Goal: Information Seeking & Learning: Find specific fact

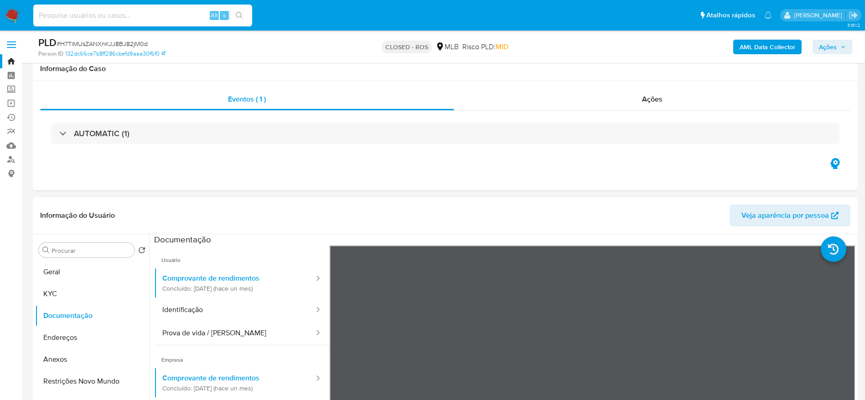
select select "10"
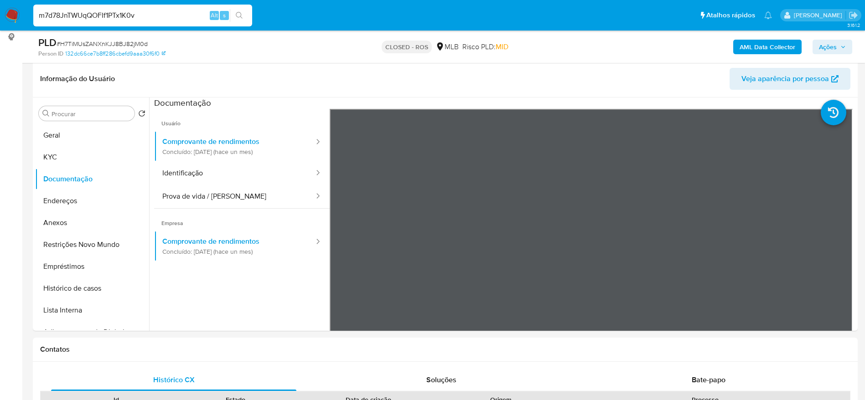
type input "m7d78JnTWUqQOFIf1PTx1K0v"
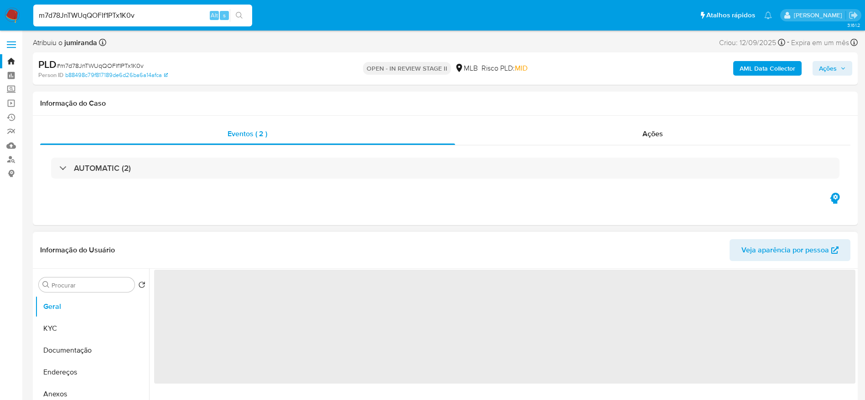
select select "10"
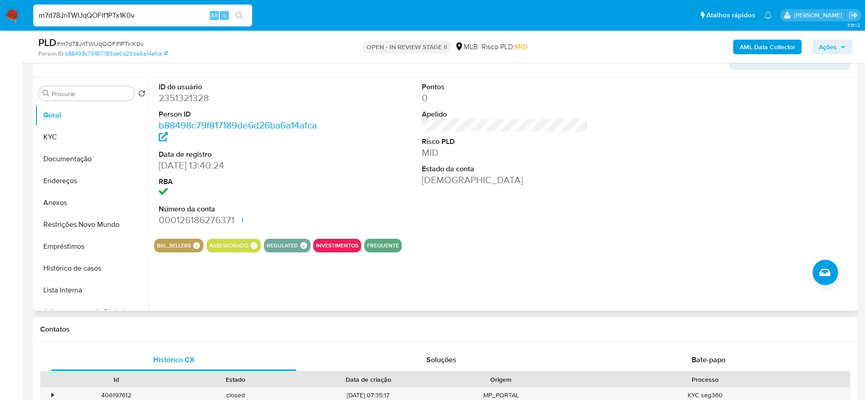
scroll to position [205, 0]
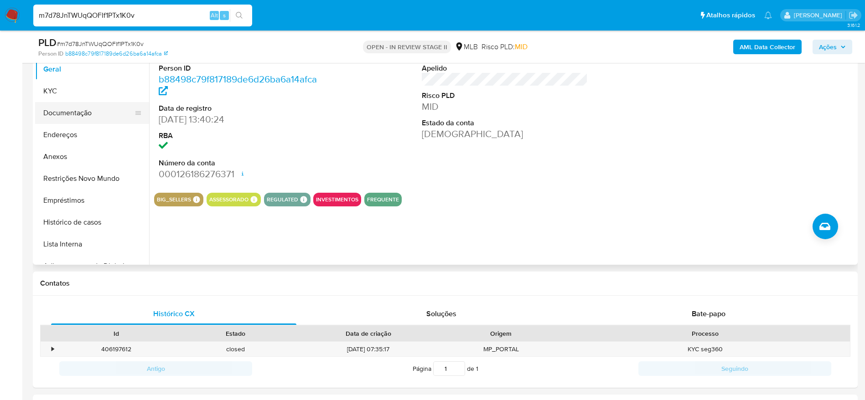
click at [60, 109] on button "Documentação" at bounding box center [88, 113] width 107 height 22
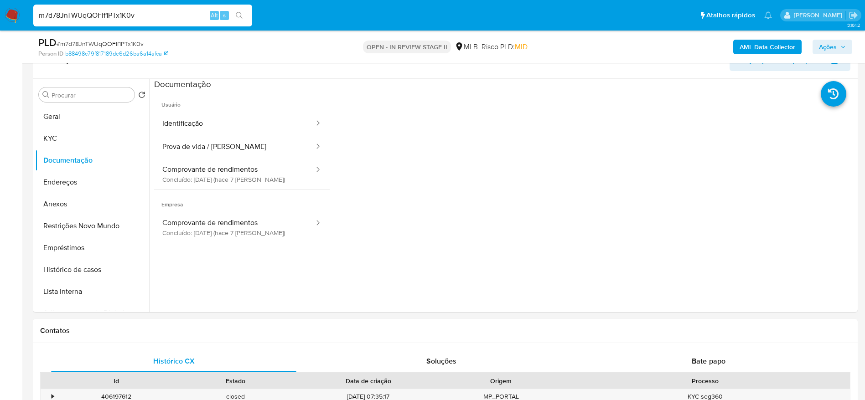
scroll to position [137, 0]
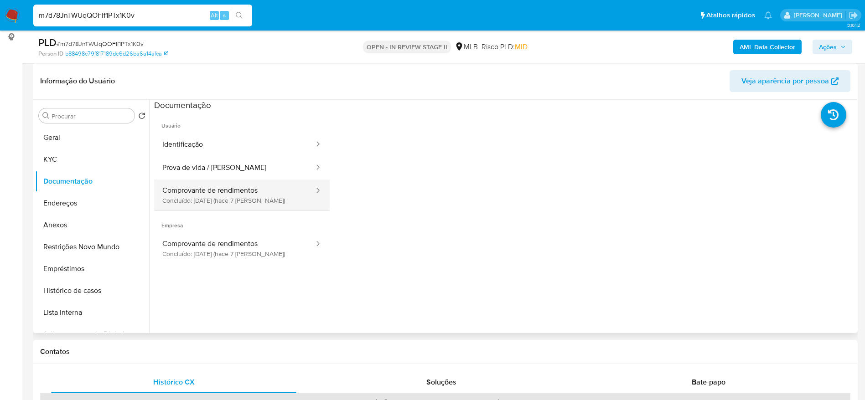
click at [228, 203] on button "Comprovante de rendimentos Concluído: 18/09/2025 (hace 7 días)" at bounding box center [234, 195] width 161 height 31
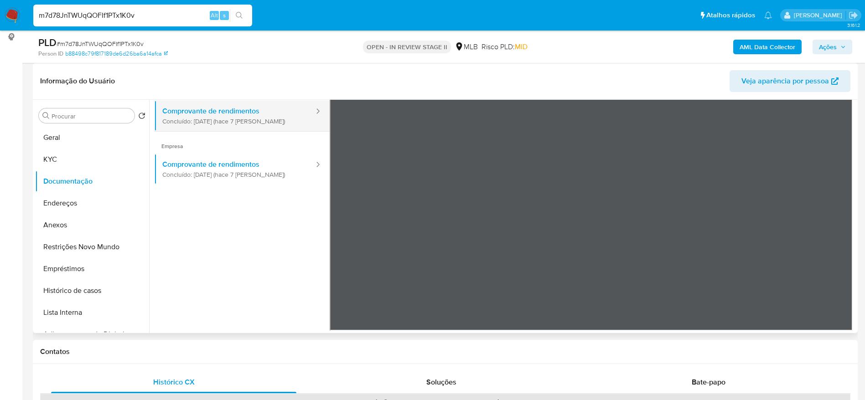
scroll to position [0, 0]
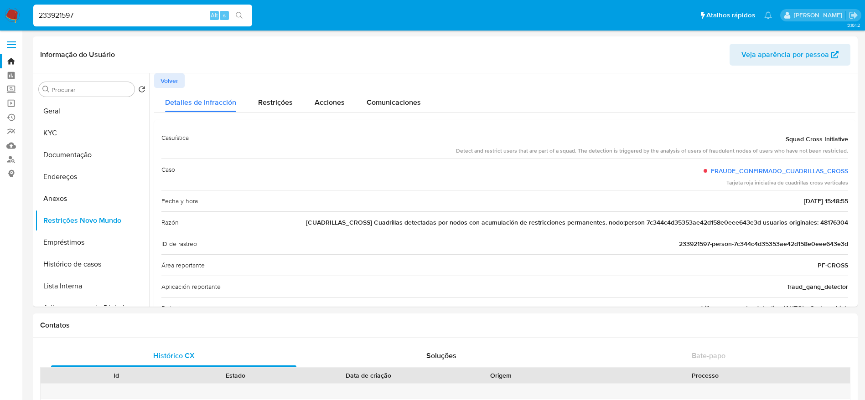
select select "10"
type input "1729778230"
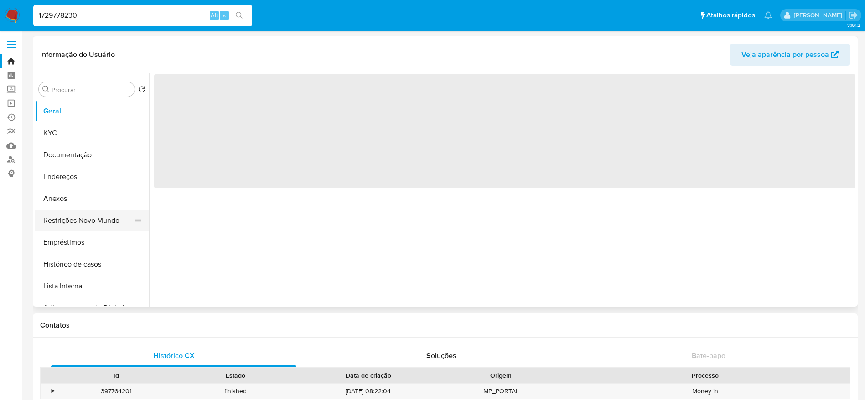
select select "10"
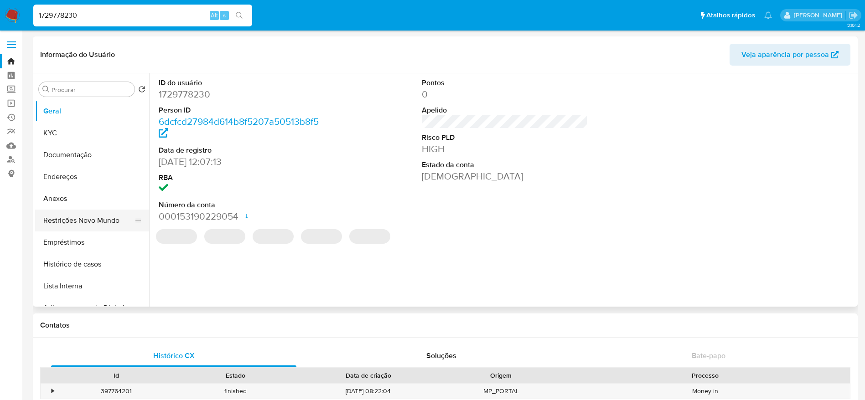
click at [80, 222] on button "Restrições Novo Mundo" at bounding box center [88, 221] width 107 height 22
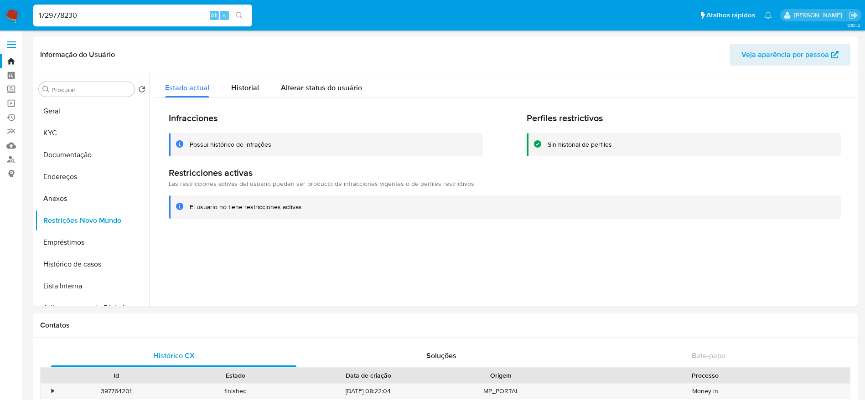
click at [149, 11] on input "1729778230" at bounding box center [142, 16] width 219 height 12
paste input "988978318"
type input "1988978318"
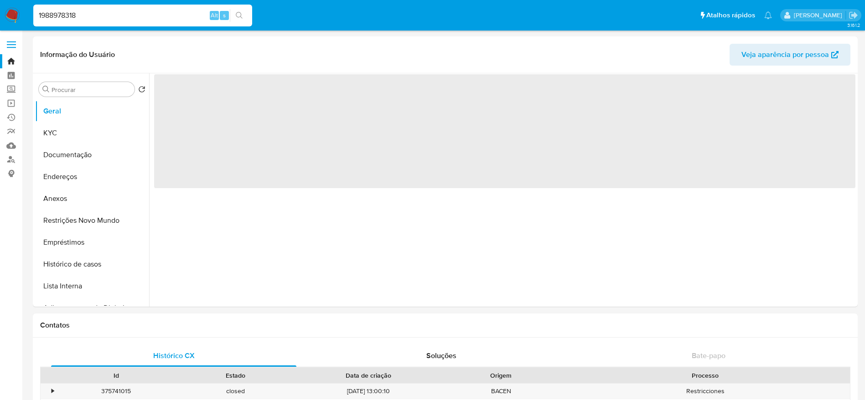
select select "10"
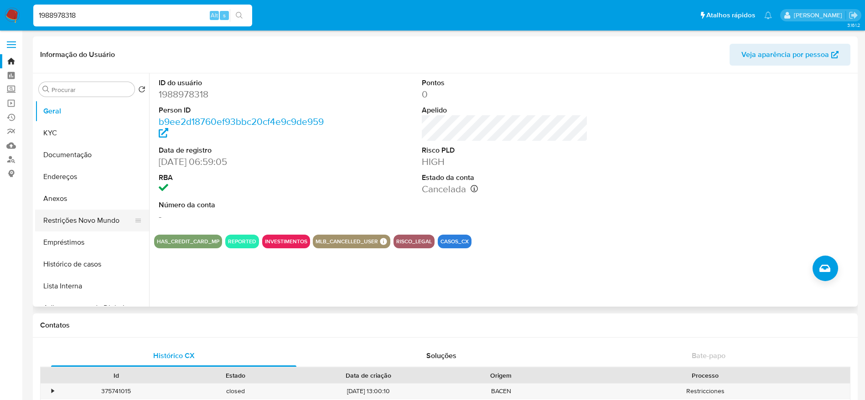
click at [93, 220] on button "Restrições Novo Mundo" at bounding box center [88, 221] width 107 height 22
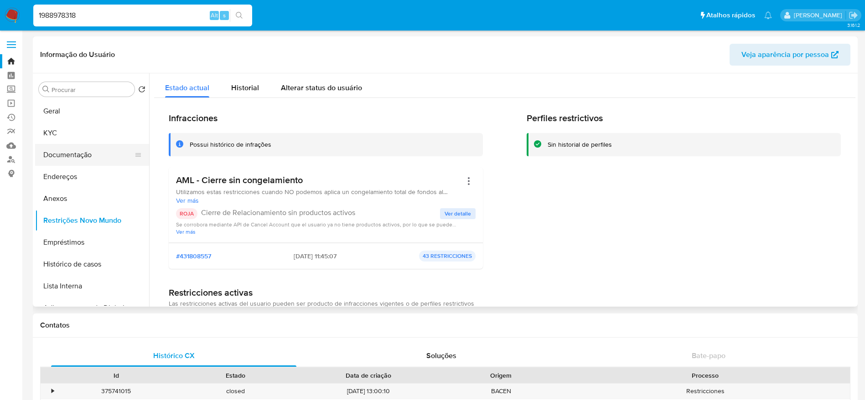
click at [77, 148] on button "Documentação" at bounding box center [88, 155] width 107 height 22
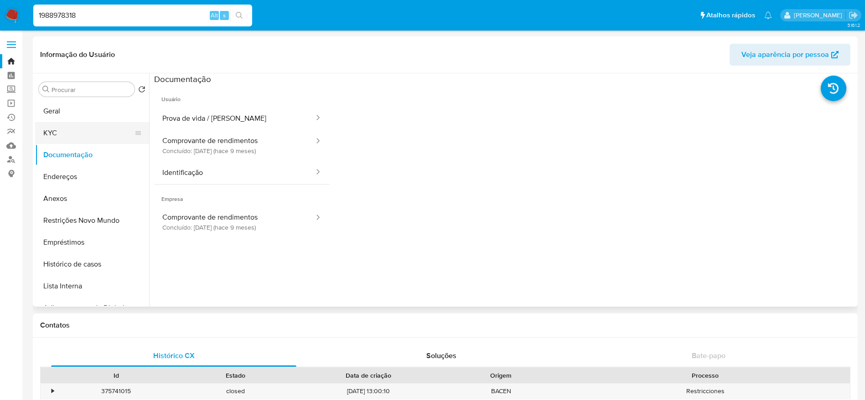
click at [78, 141] on button "KYC" at bounding box center [88, 133] width 107 height 22
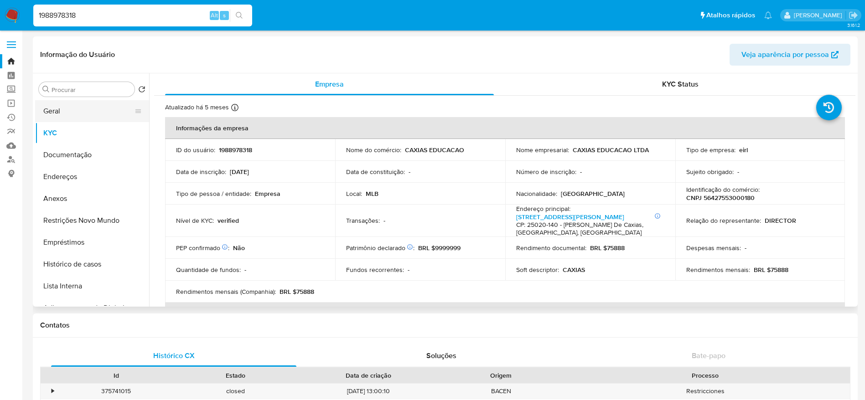
click at [63, 104] on button "Geral" at bounding box center [88, 111] width 107 height 22
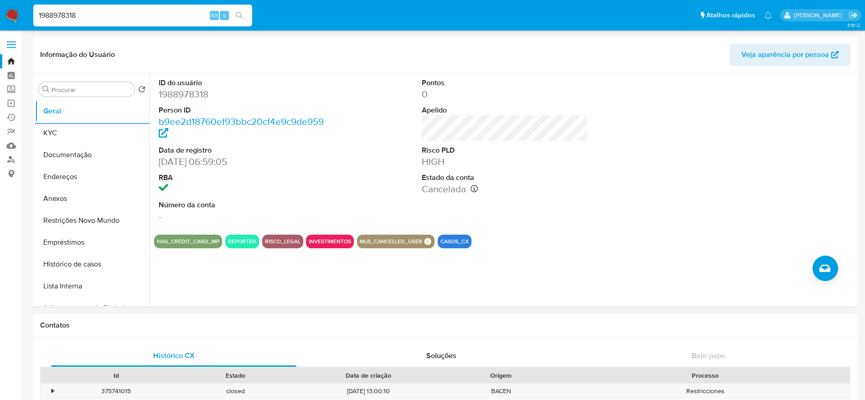
click at [150, 17] on input "1988978318" at bounding box center [142, 16] width 219 height 12
paste input "770438267"
type input "1770438267"
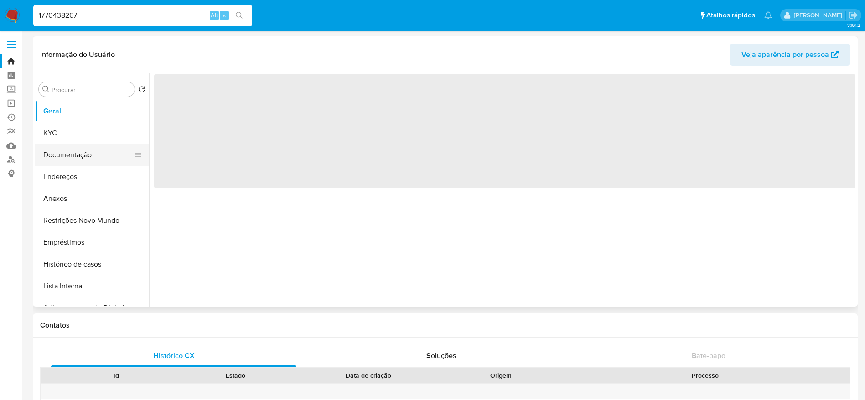
select select "10"
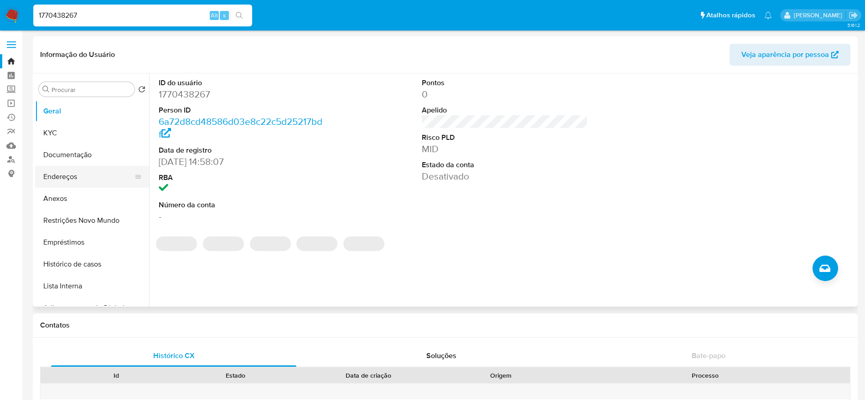
click at [65, 177] on button "Endereços" at bounding box center [88, 177] width 107 height 22
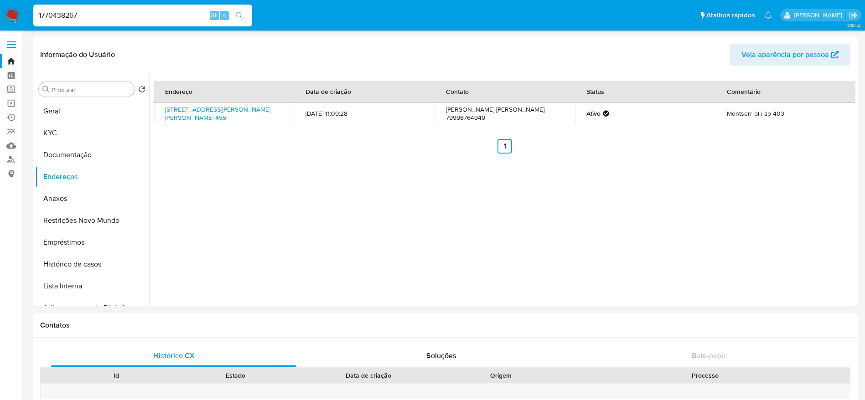
click at [131, 16] on input "1770438267" at bounding box center [142, 16] width 219 height 12
paste input "29778230"
type input "1729778230"
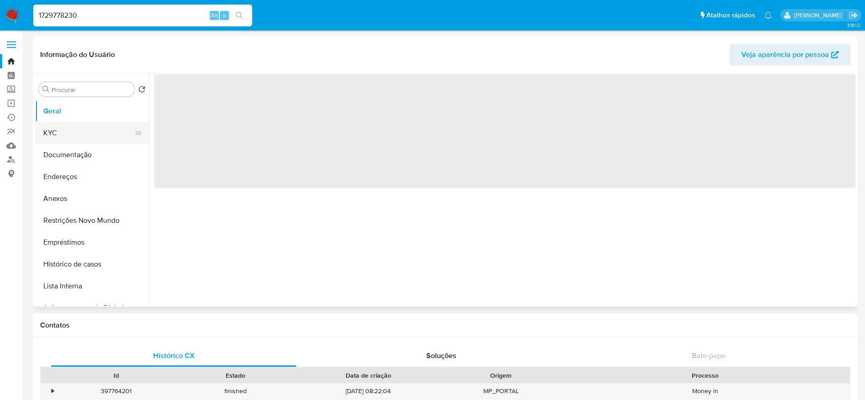
select select "10"
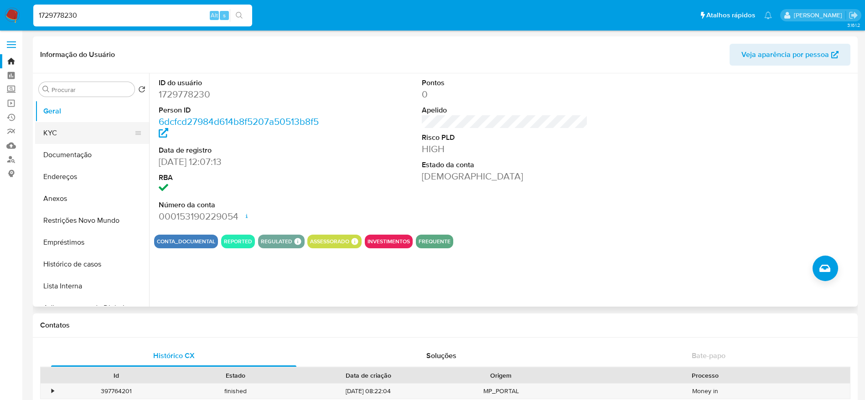
click at [60, 130] on button "KYC" at bounding box center [88, 133] width 107 height 22
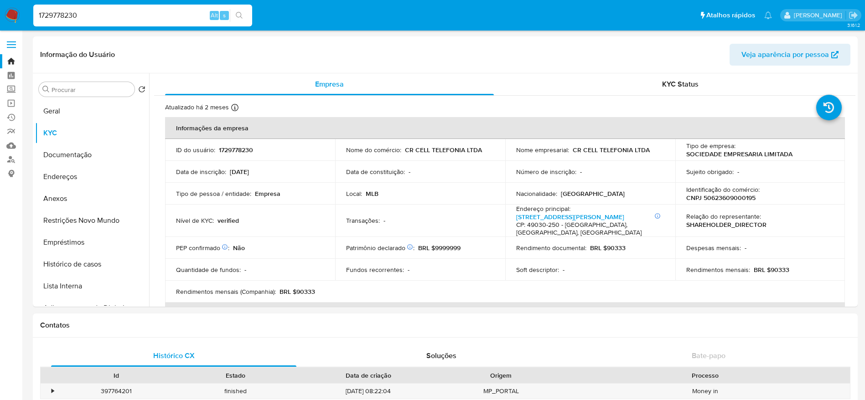
click at [126, 13] on input "1729778230" at bounding box center [142, 16] width 219 height 12
paste input "611993256"
type input "1611993256"
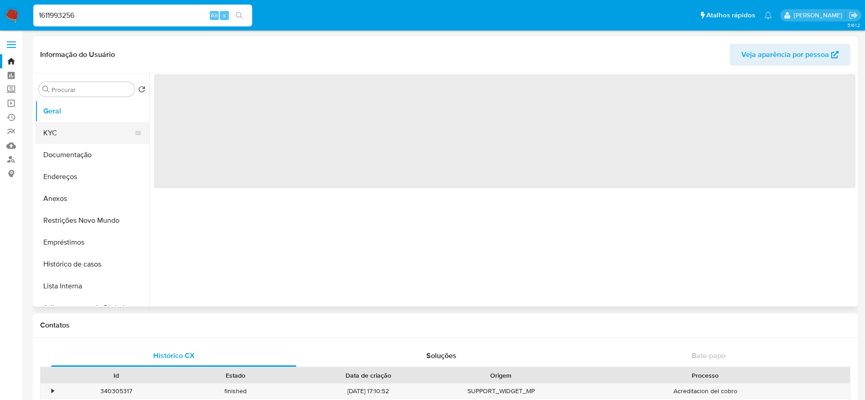
select select "10"
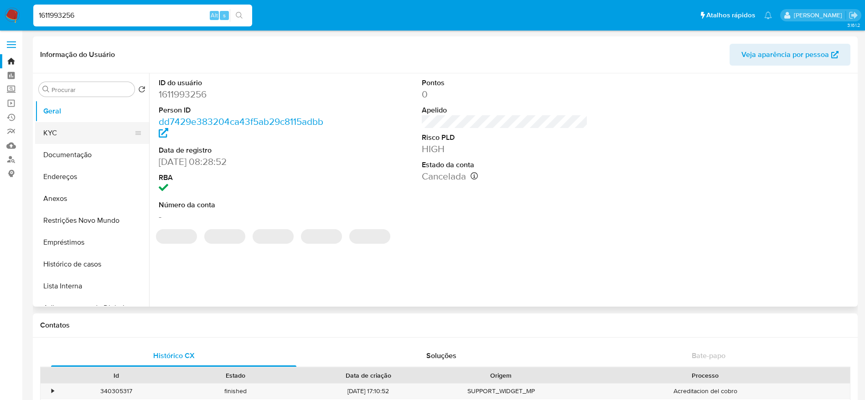
click at [62, 133] on button "KYC" at bounding box center [88, 133] width 107 height 22
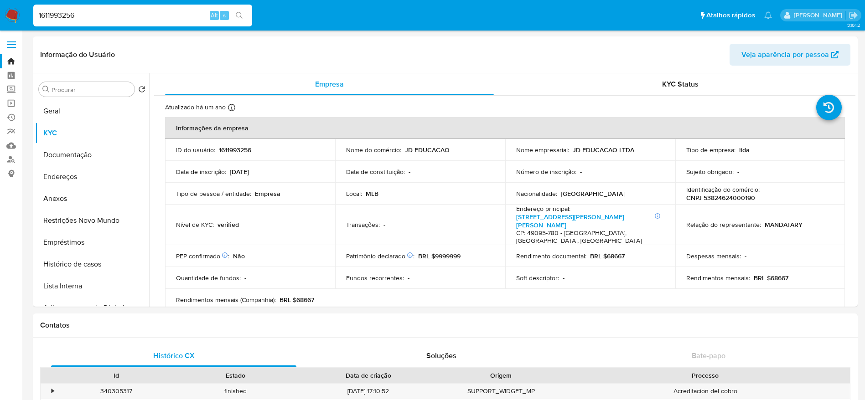
click at [134, 15] on input "1611993256" at bounding box center [142, 16] width 219 height 12
paste input "2288400641"
type input "2288400641"
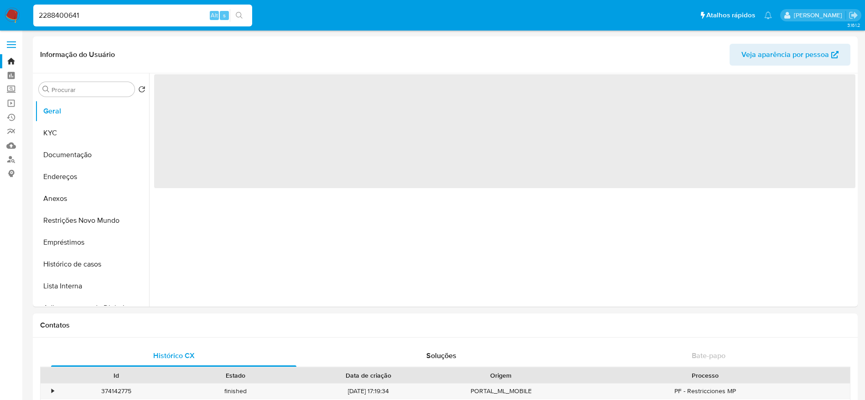
select select "10"
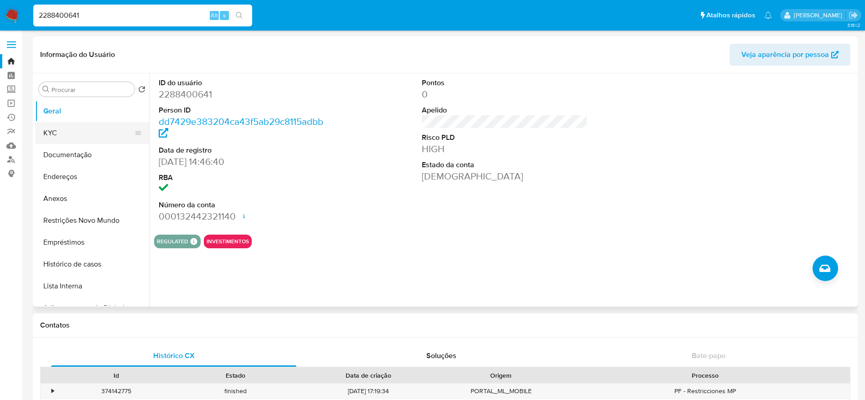
click at [65, 131] on button "KYC" at bounding box center [88, 133] width 107 height 22
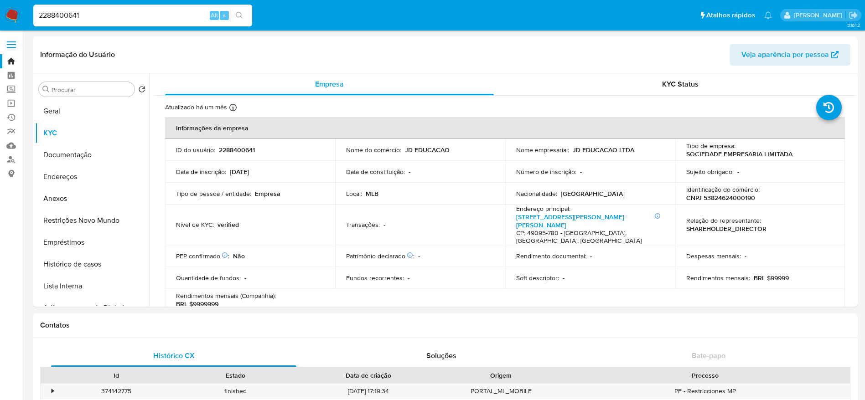
click at [99, 16] on input "2288400641" at bounding box center [142, 16] width 219 height 12
paste input "1973871307"
type input "1973871307"
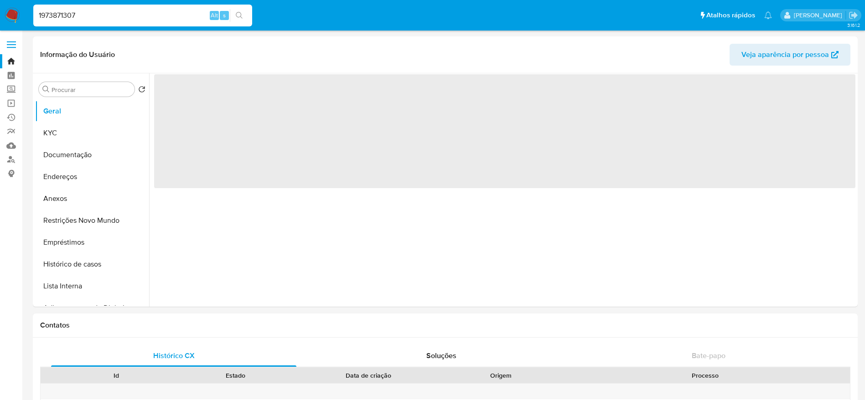
select select "10"
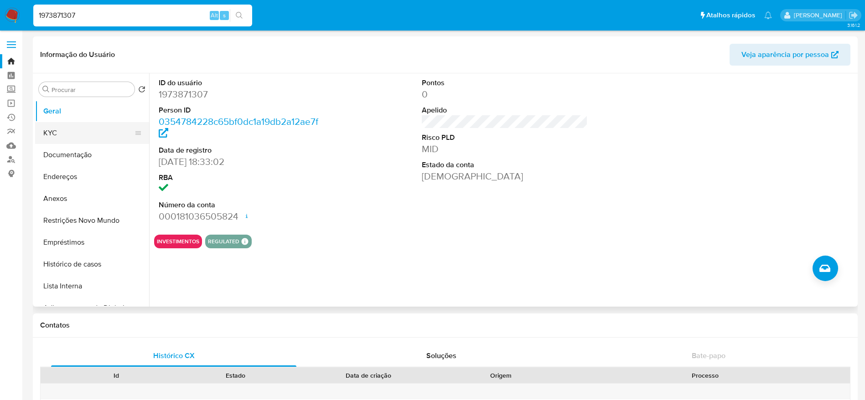
click at [65, 136] on button "KYC" at bounding box center [88, 133] width 107 height 22
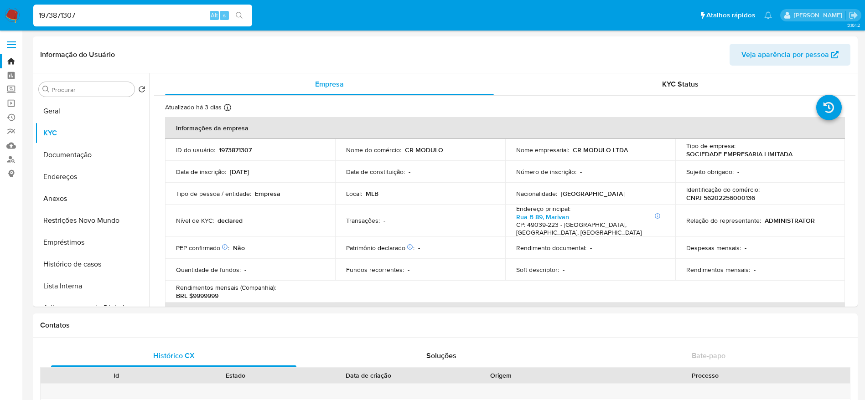
click at [114, 18] on input "1973871307" at bounding box center [142, 16] width 219 height 12
paste input "88978318"
type input "1988978318"
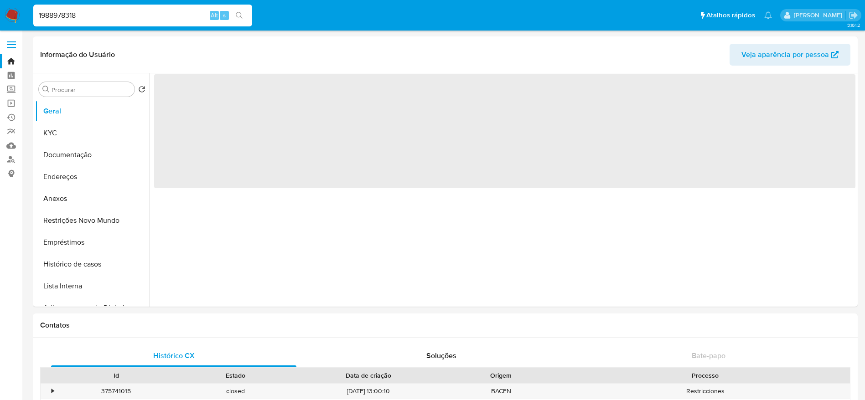
select select "10"
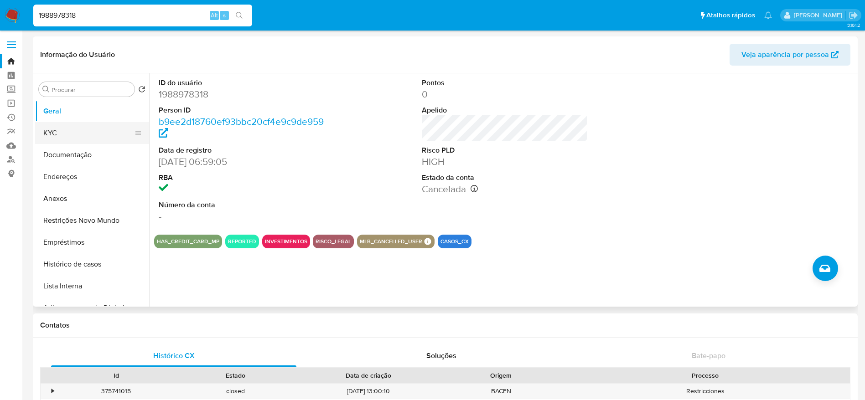
click at [52, 134] on button "KYC" at bounding box center [88, 133] width 107 height 22
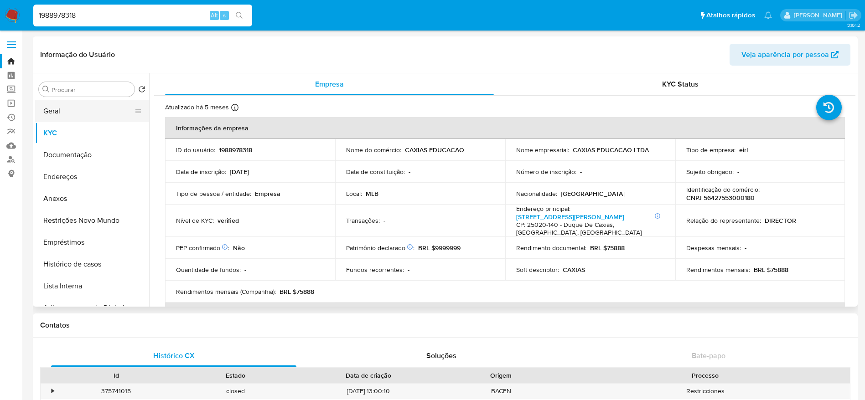
click at [78, 108] on button "Geral" at bounding box center [88, 111] width 107 height 22
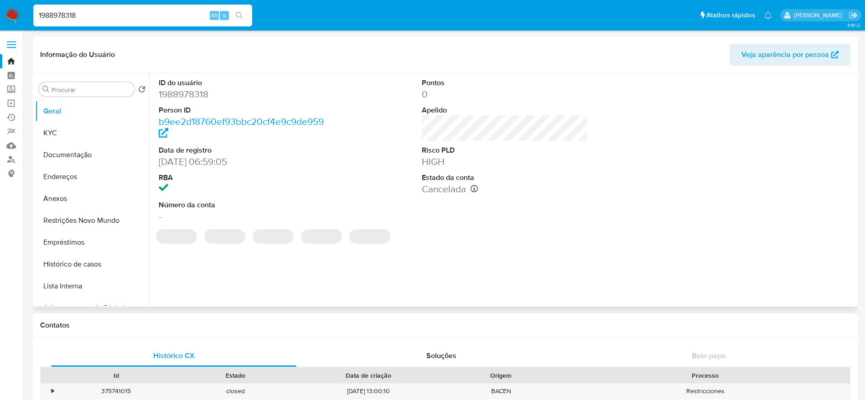
click at [200, 98] on dd "1988978318" at bounding box center [242, 94] width 166 height 13
copy dd "1988978318"
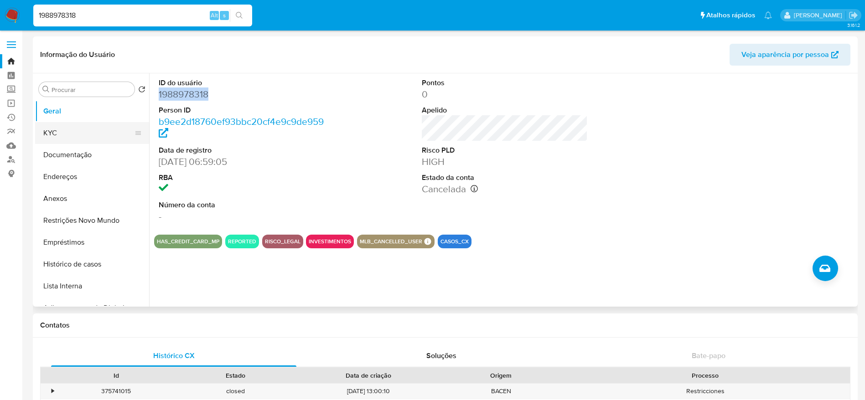
click at [69, 135] on button "KYC" at bounding box center [88, 133] width 107 height 22
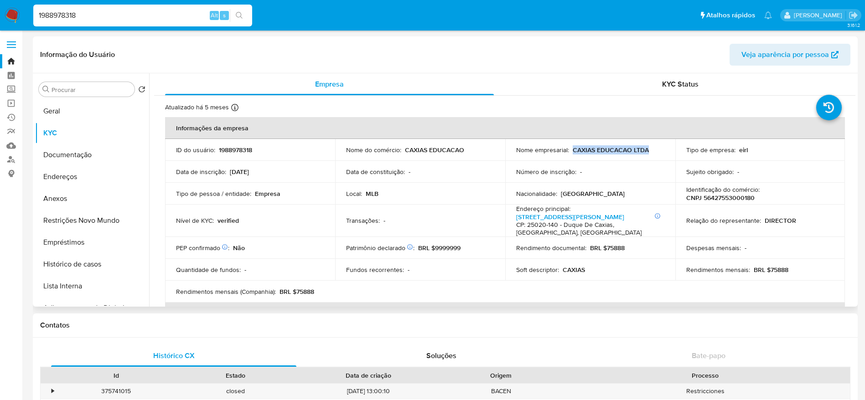
drag, startPoint x: 657, startPoint y: 151, endPoint x: 571, endPoint y: 152, distance: 86.2
click at [571, 152] on div "Nome empresarial : CAXIAS EDUCACAO LTDA" at bounding box center [590, 150] width 148 height 8
copy p "CAXIAS EDUCACAO LTDA"
click at [745, 201] on p "CNPJ 56427553000180" at bounding box center [720, 198] width 68 height 8
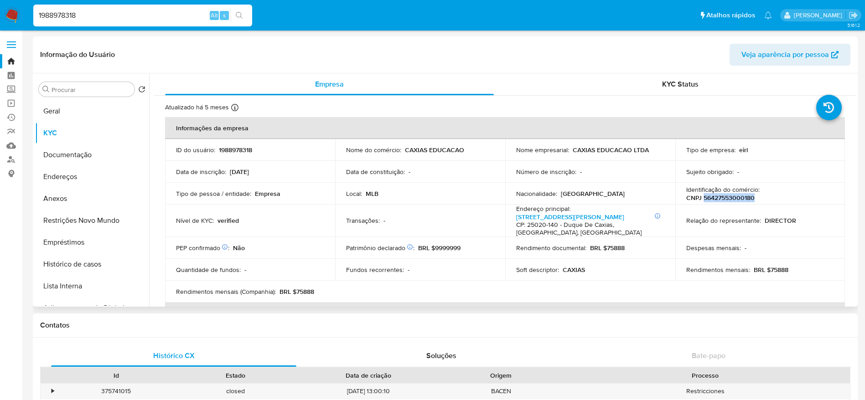
copy p "56427553000180"
click at [51, 114] on button "Geral" at bounding box center [88, 111] width 107 height 22
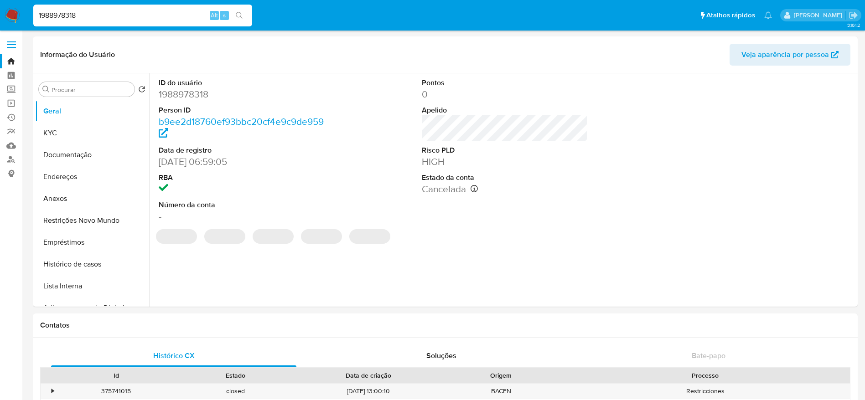
click at [184, 94] on dd "1988978318" at bounding box center [242, 94] width 166 height 13
copy dd "1988978318"
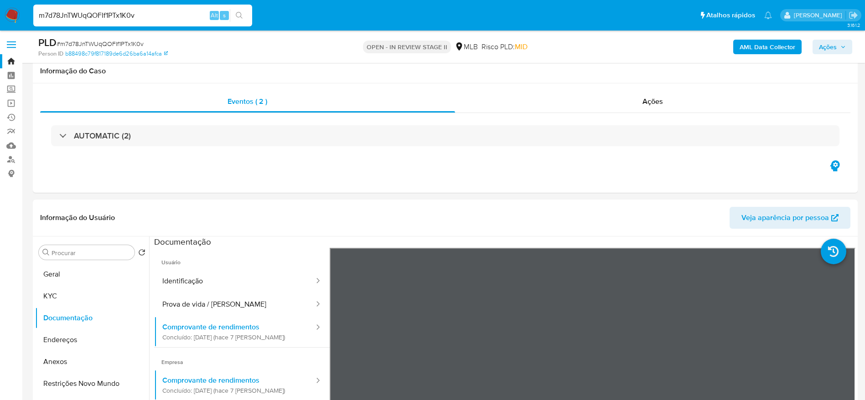
select select "10"
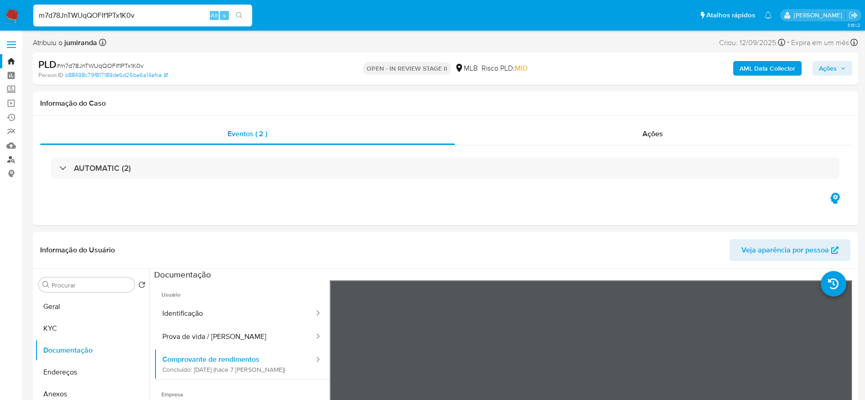
click at [13, 162] on link "Localizador de pessoas" at bounding box center [54, 160] width 109 height 14
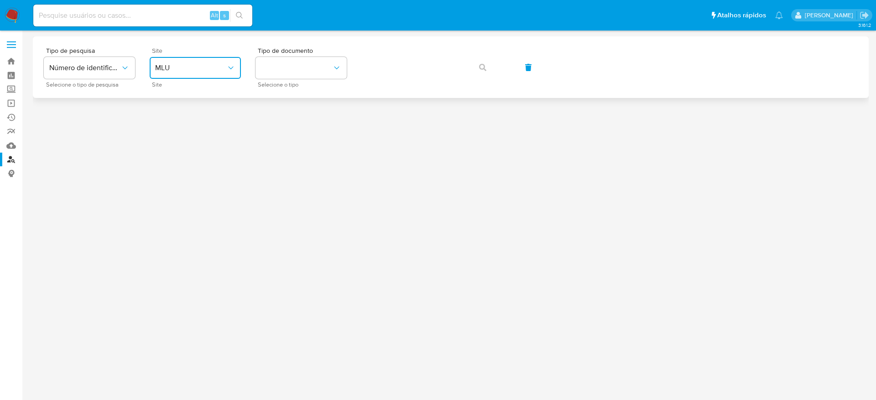
click at [207, 64] on span "MLU" at bounding box center [190, 67] width 71 height 9
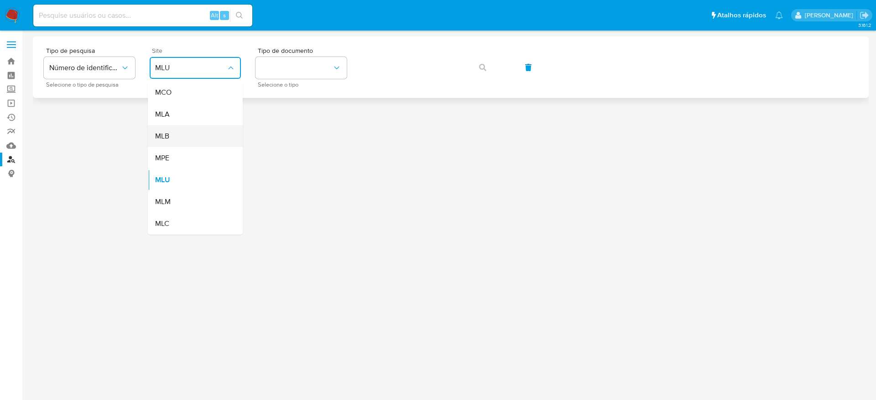
click at [201, 135] on div "MLB" at bounding box center [192, 136] width 75 height 22
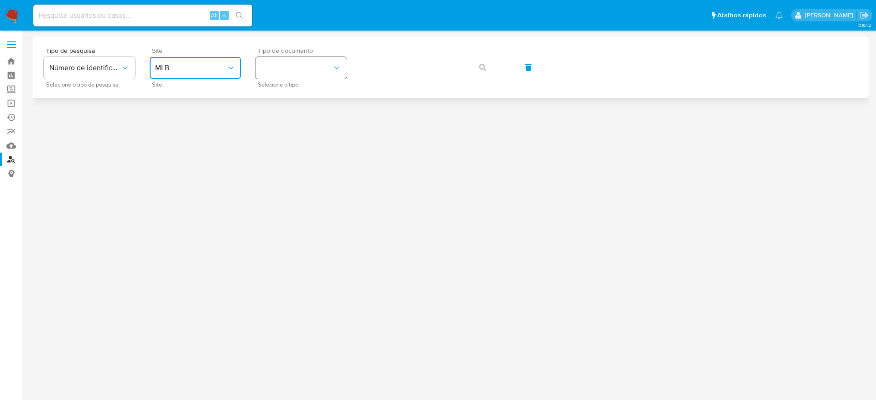
click at [301, 64] on button "identificationType" at bounding box center [300, 68] width 91 height 22
click at [331, 122] on div "CPF CPF" at bounding box center [298, 128] width 75 height 31
click at [497, 66] on button "button" at bounding box center [482, 68] width 31 height 22
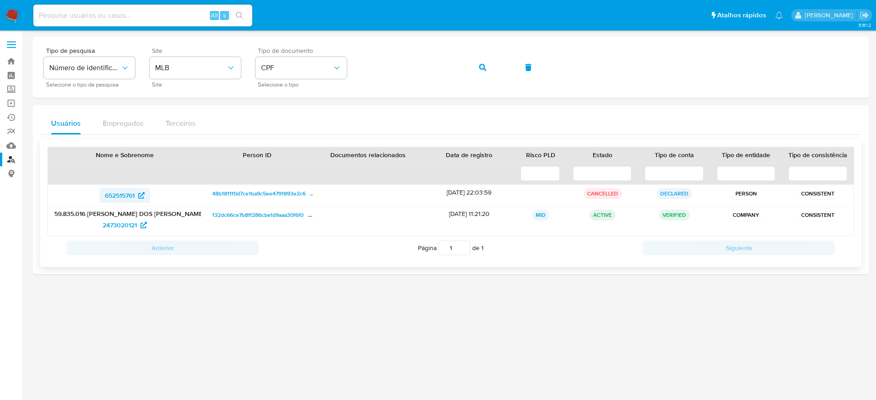
click at [127, 199] on span "652515761" at bounding box center [120, 195] width 30 height 15
click at [483, 61] on span "button" at bounding box center [482, 67] width 7 height 20
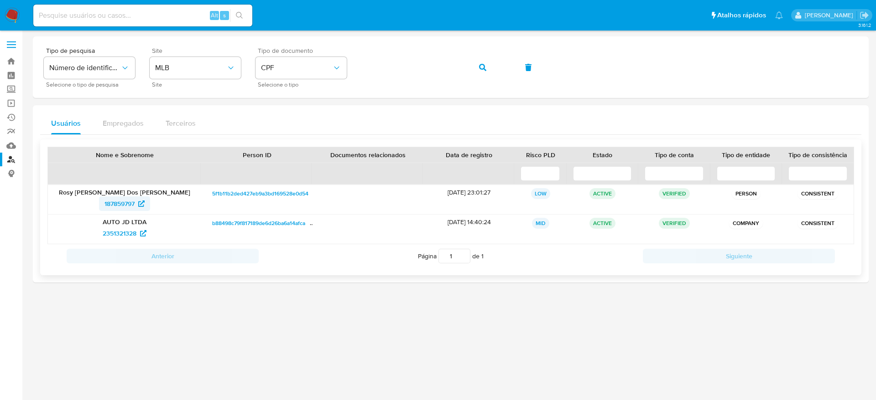
click at [124, 204] on span "187859797" at bounding box center [119, 204] width 30 height 15
click at [485, 67] on icon "button" at bounding box center [482, 67] width 7 height 7
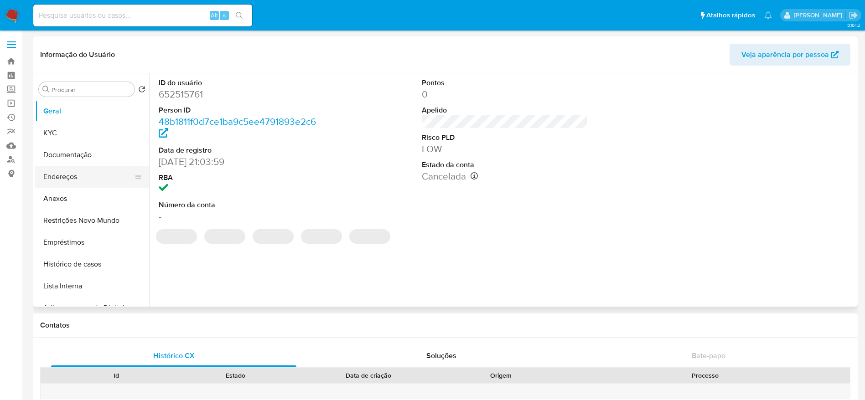
select select "10"
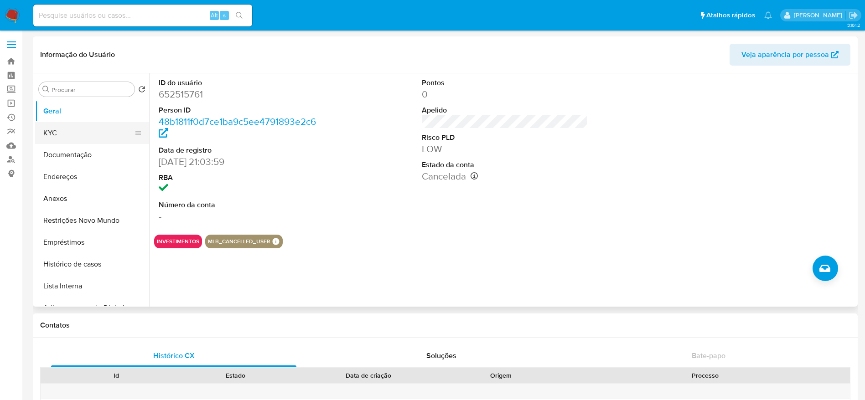
click at [60, 126] on button "KYC" at bounding box center [88, 133] width 107 height 22
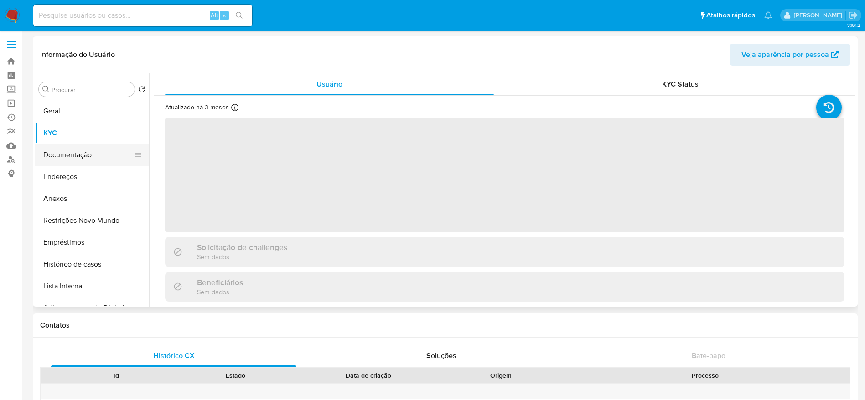
click at [73, 161] on button "Documentação" at bounding box center [88, 155] width 107 height 22
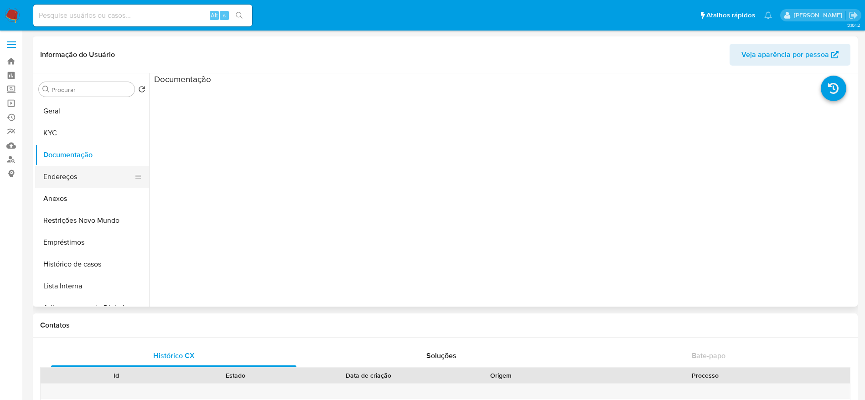
click at [74, 177] on button "Endereços" at bounding box center [88, 177] width 107 height 22
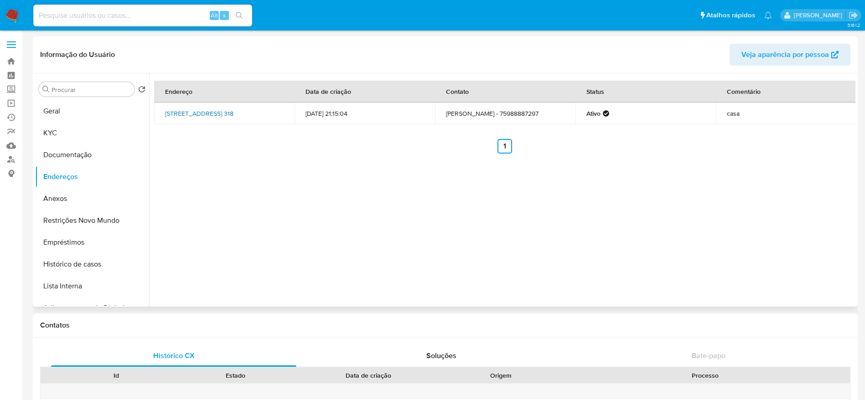
click at [208, 116] on link "[STREET_ADDRESS] 318" at bounding box center [199, 113] width 68 height 9
drag, startPoint x: 166, startPoint y: 109, endPoint x: 210, endPoint y: 118, distance: 44.6
click at [210, 118] on td "[STREET_ADDRESS] 318" at bounding box center [224, 114] width 140 height 22
copy link "[STREET_ADDRESS]"
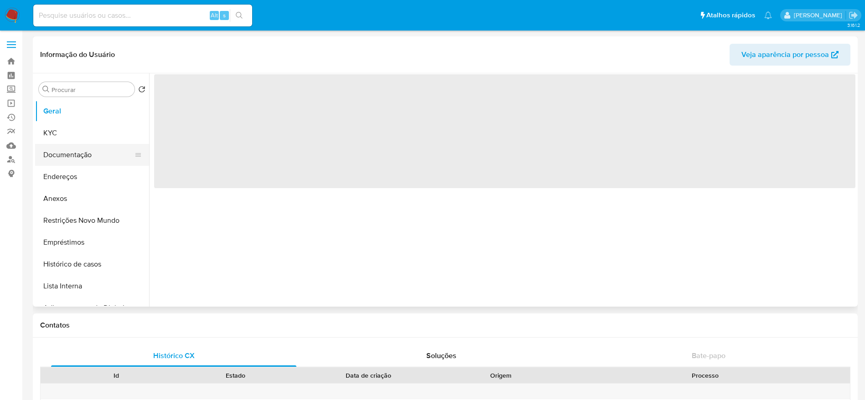
click at [54, 154] on button "Documentação" at bounding box center [88, 155] width 107 height 22
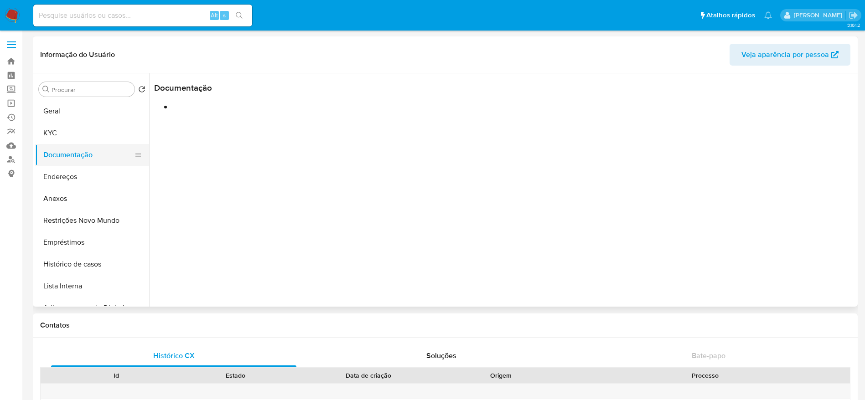
select select "10"
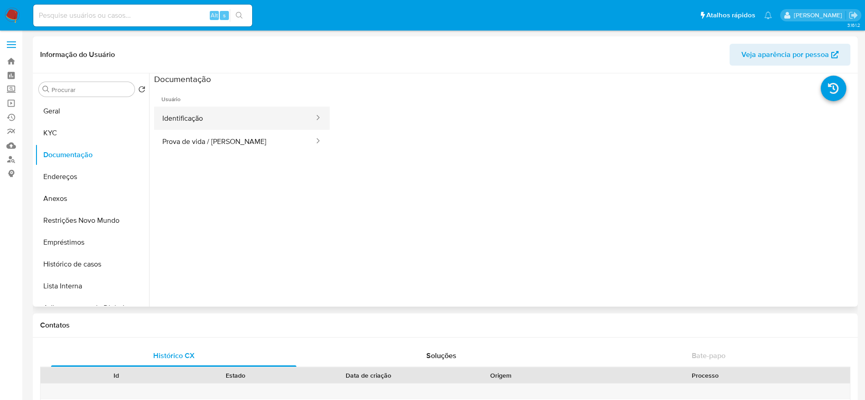
click at [242, 119] on button "Identificação" at bounding box center [234, 118] width 161 height 23
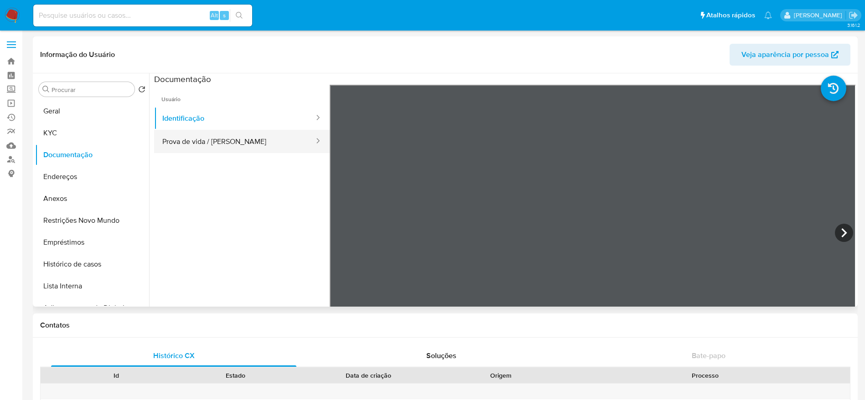
click at [249, 142] on button "Prova de vida / [PERSON_NAME]" at bounding box center [234, 141] width 161 height 23
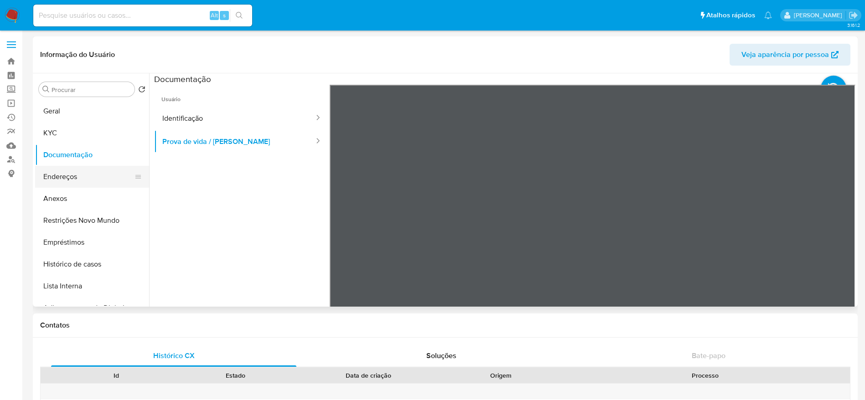
click at [65, 175] on button "Endereços" at bounding box center [88, 177] width 107 height 22
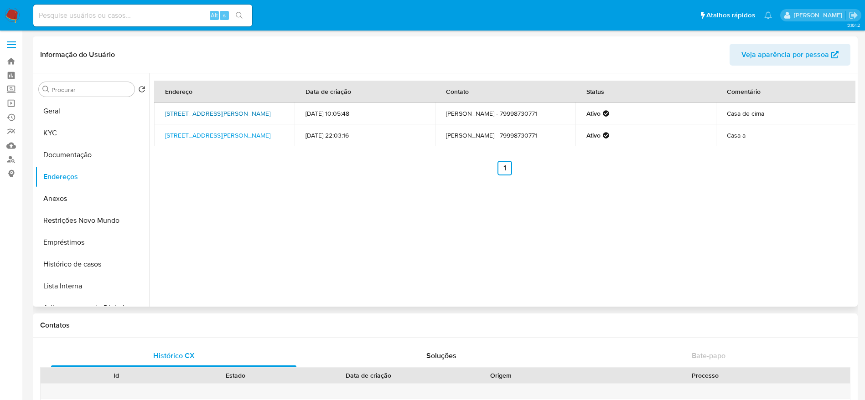
click at [212, 118] on link "[STREET_ADDRESS][PERSON_NAME]" at bounding box center [217, 113] width 105 height 9
drag, startPoint x: 257, startPoint y: 116, endPoint x: 191, endPoint y: 114, distance: 66.2
click at [191, 114] on td "[STREET_ADDRESS][PERSON_NAME]" at bounding box center [224, 114] width 140 height 22
copy link "49030750, [GEOGRAPHIC_DATA] 658"
